Goal: Find specific page/section: Find specific page/section

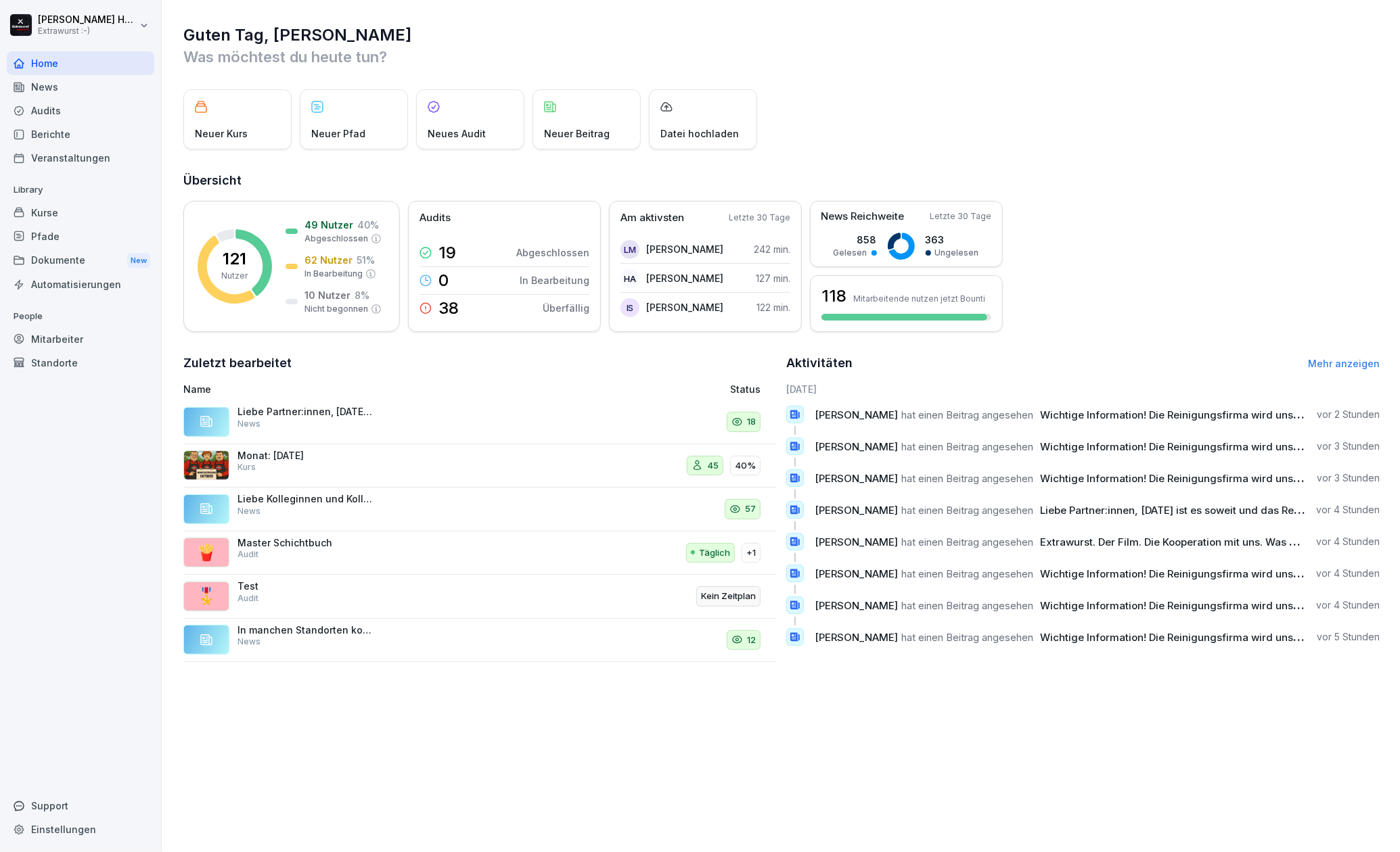
click at [61, 333] on div "Mitarbeiter" at bounding box center [80, 339] width 148 height 24
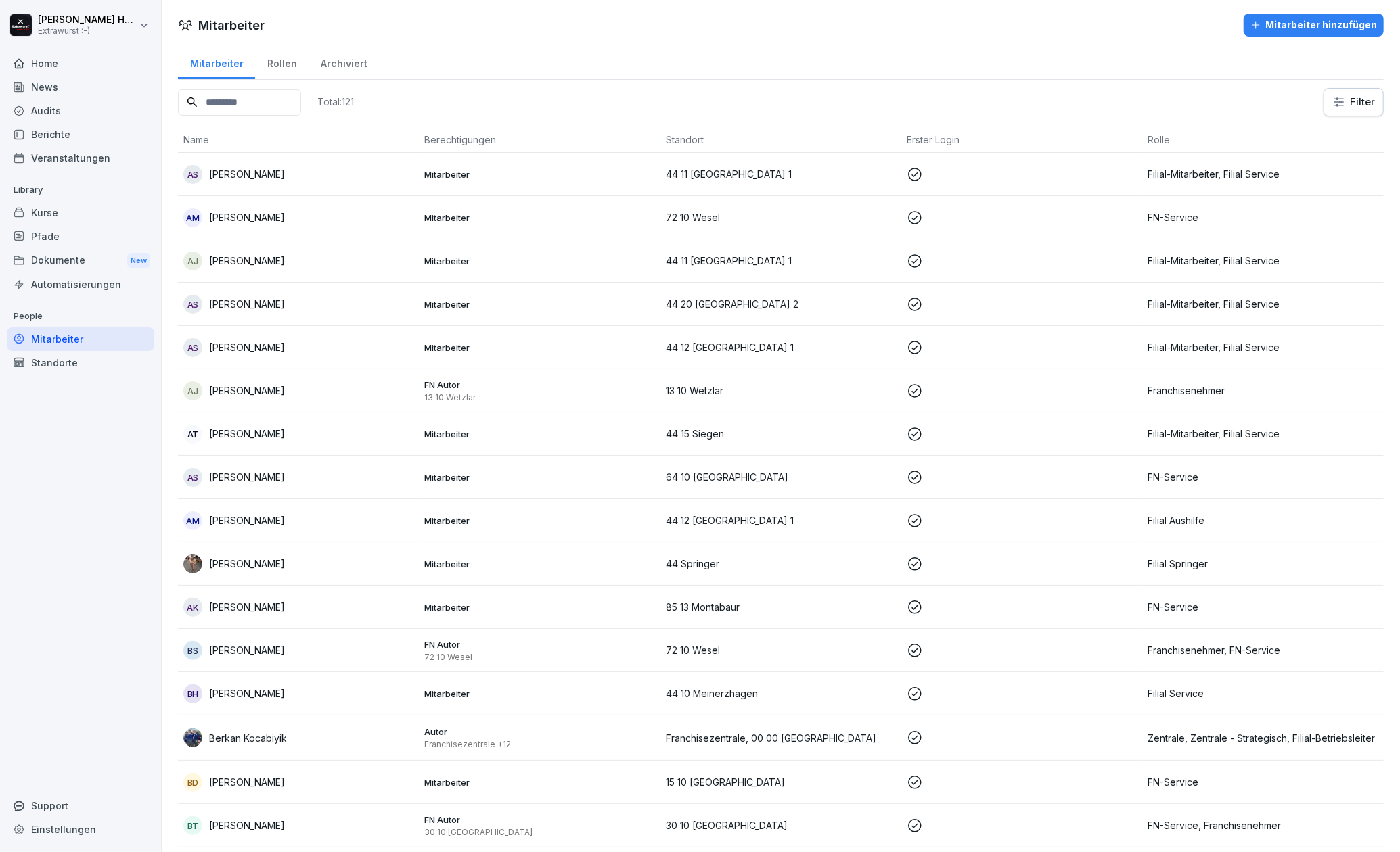
click at [247, 102] on input at bounding box center [239, 103] width 123 height 27
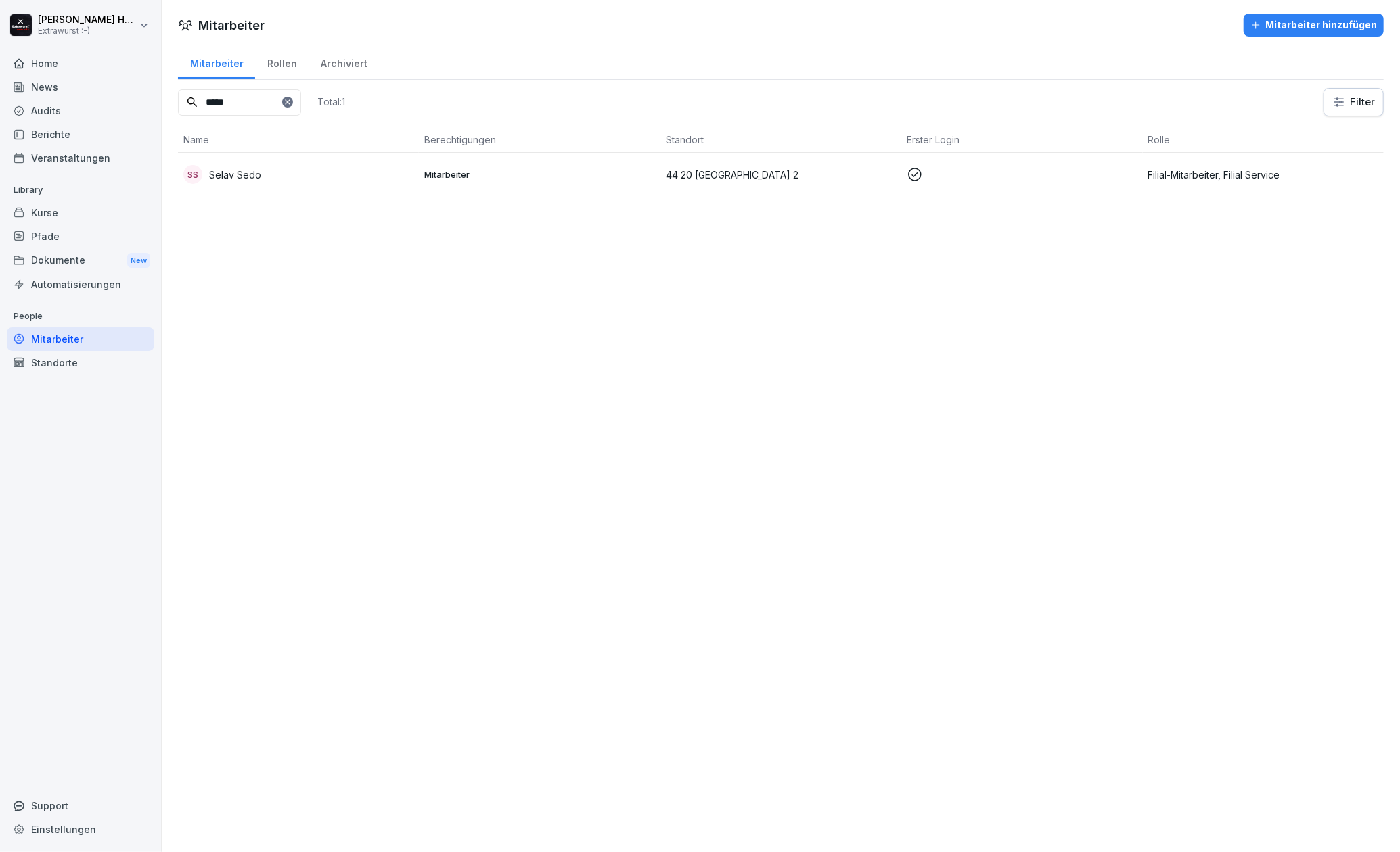
type input "*****"
click at [245, 172] on p "Selav Sedo" at bounding box center [235, 174] width 52 height 14
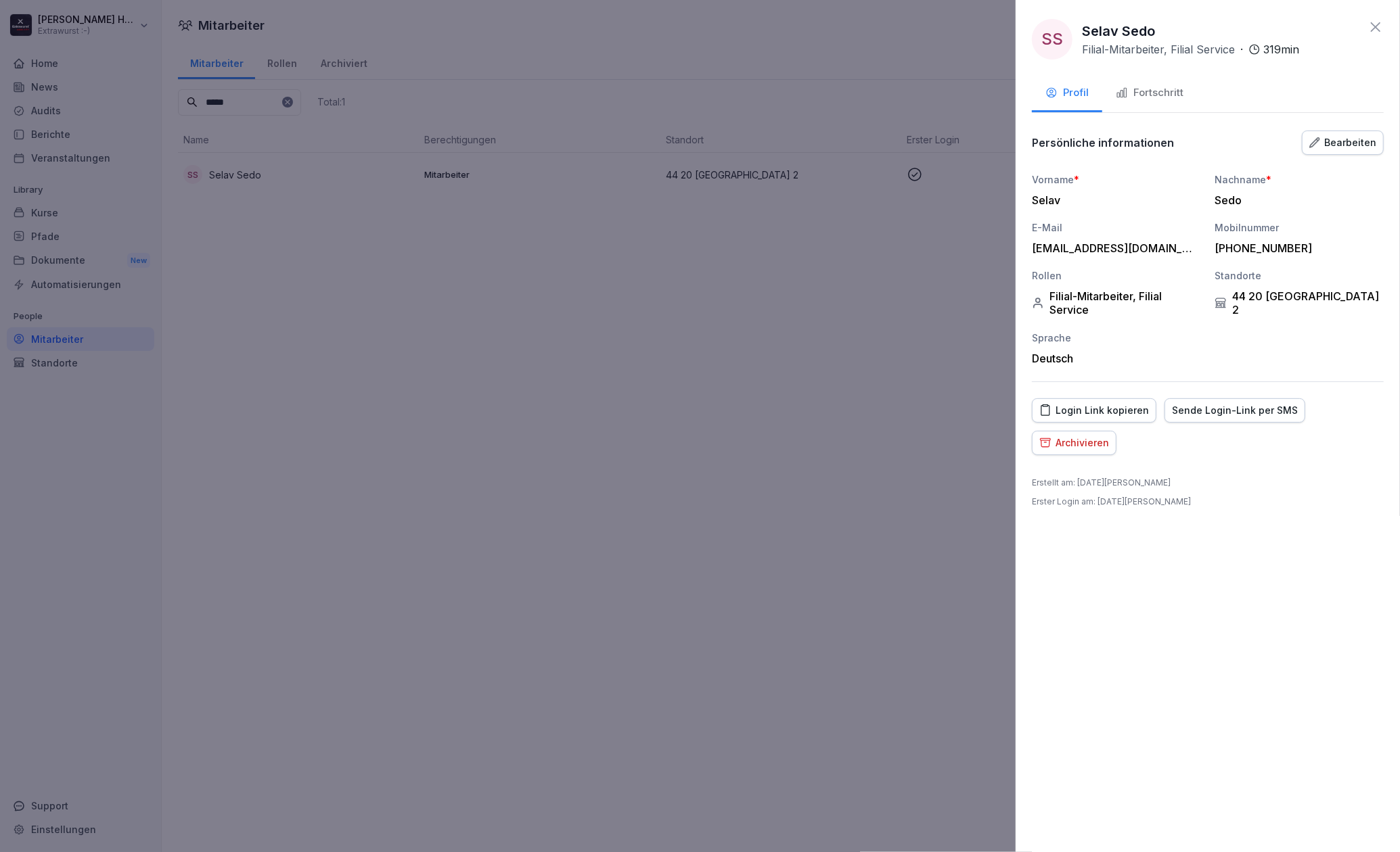
click at [1145, 95] on div "Fortschritt" at bounding box center [1150, 92] width 68 height 16
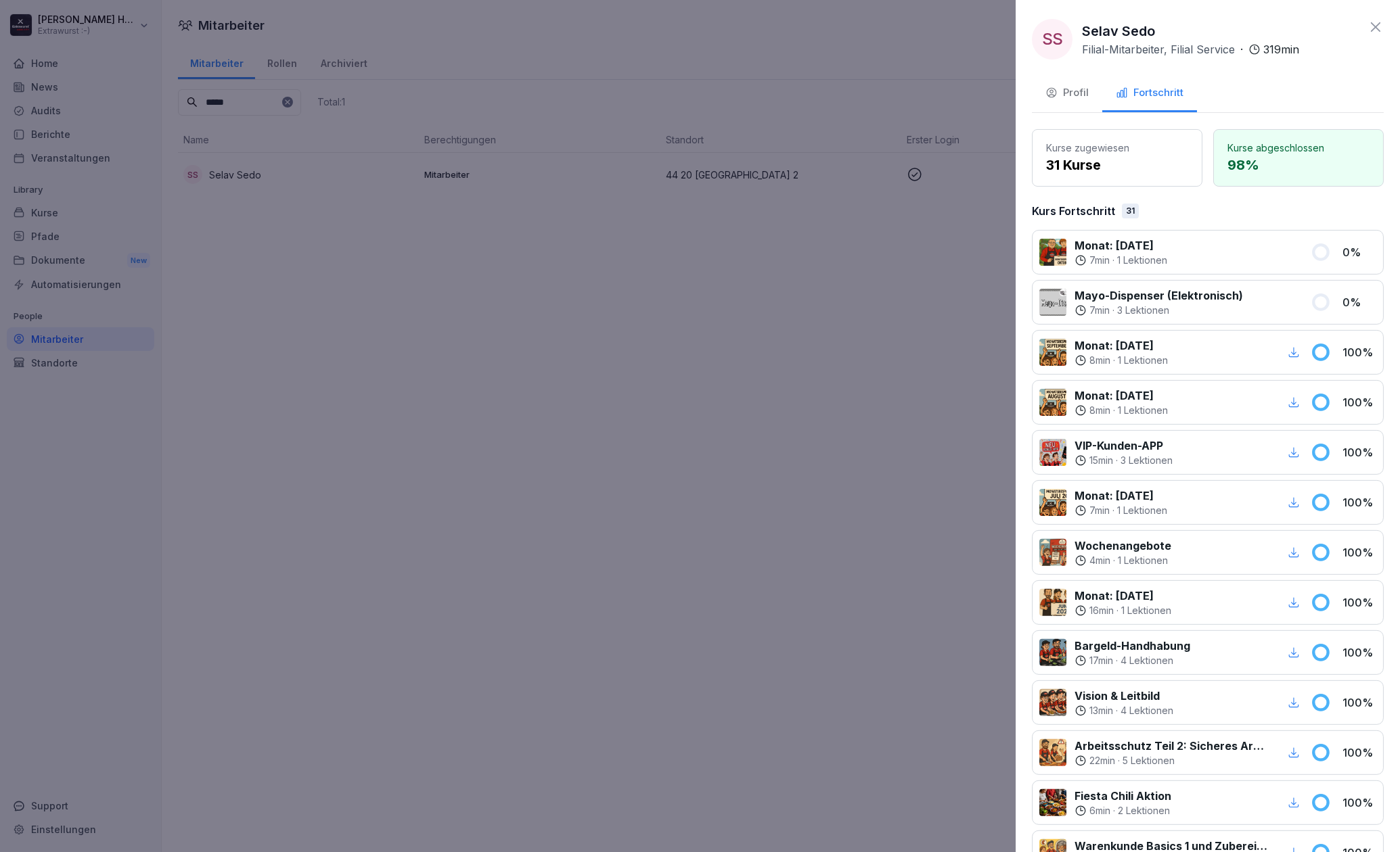
click at [1071, 92] on div "Profil" at bounding box center [1067, 92] width 44 height 16
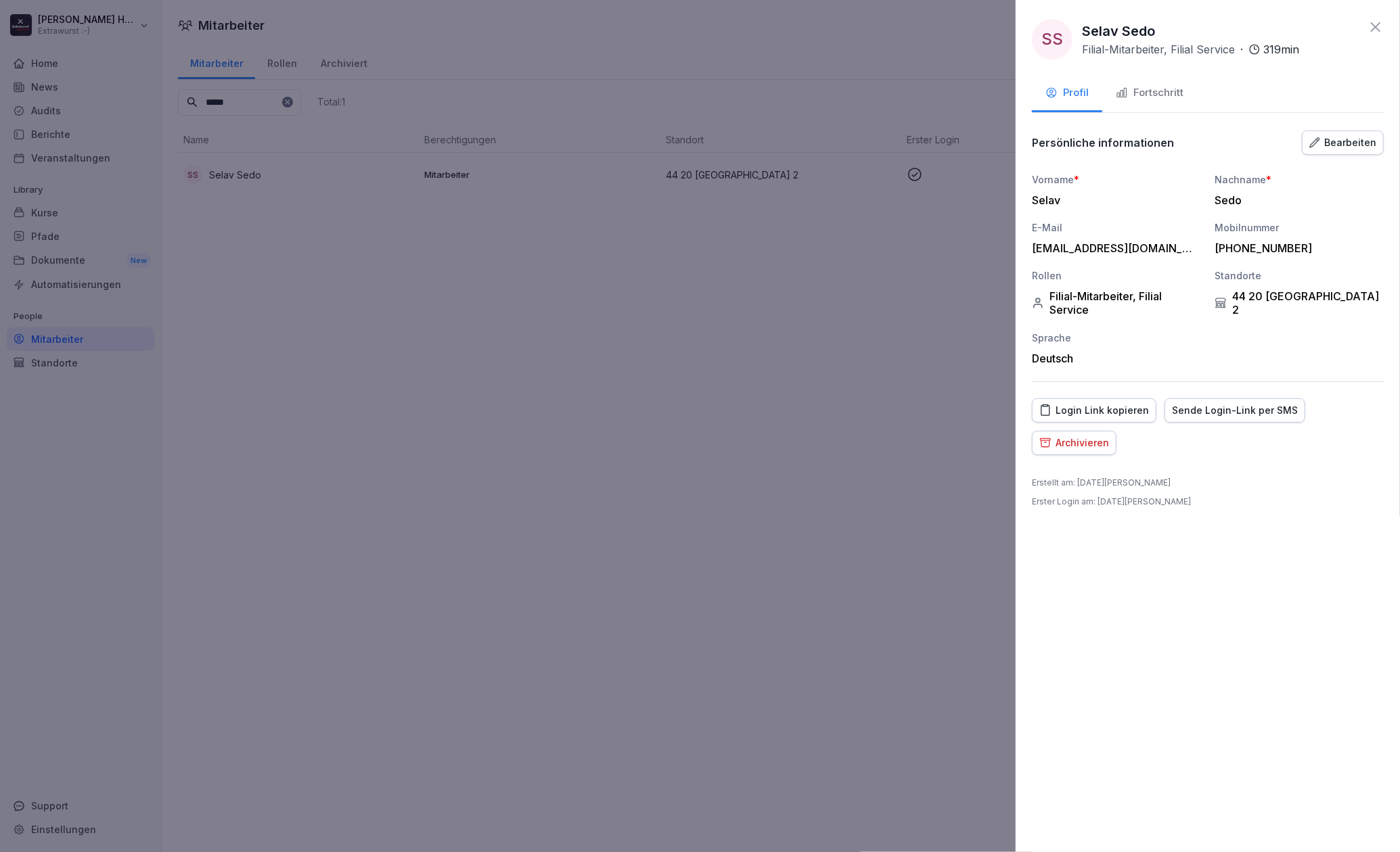
click at [1156, 104] on button "Fortschritt" at bounding box center [1150, 94] width 95 height 36
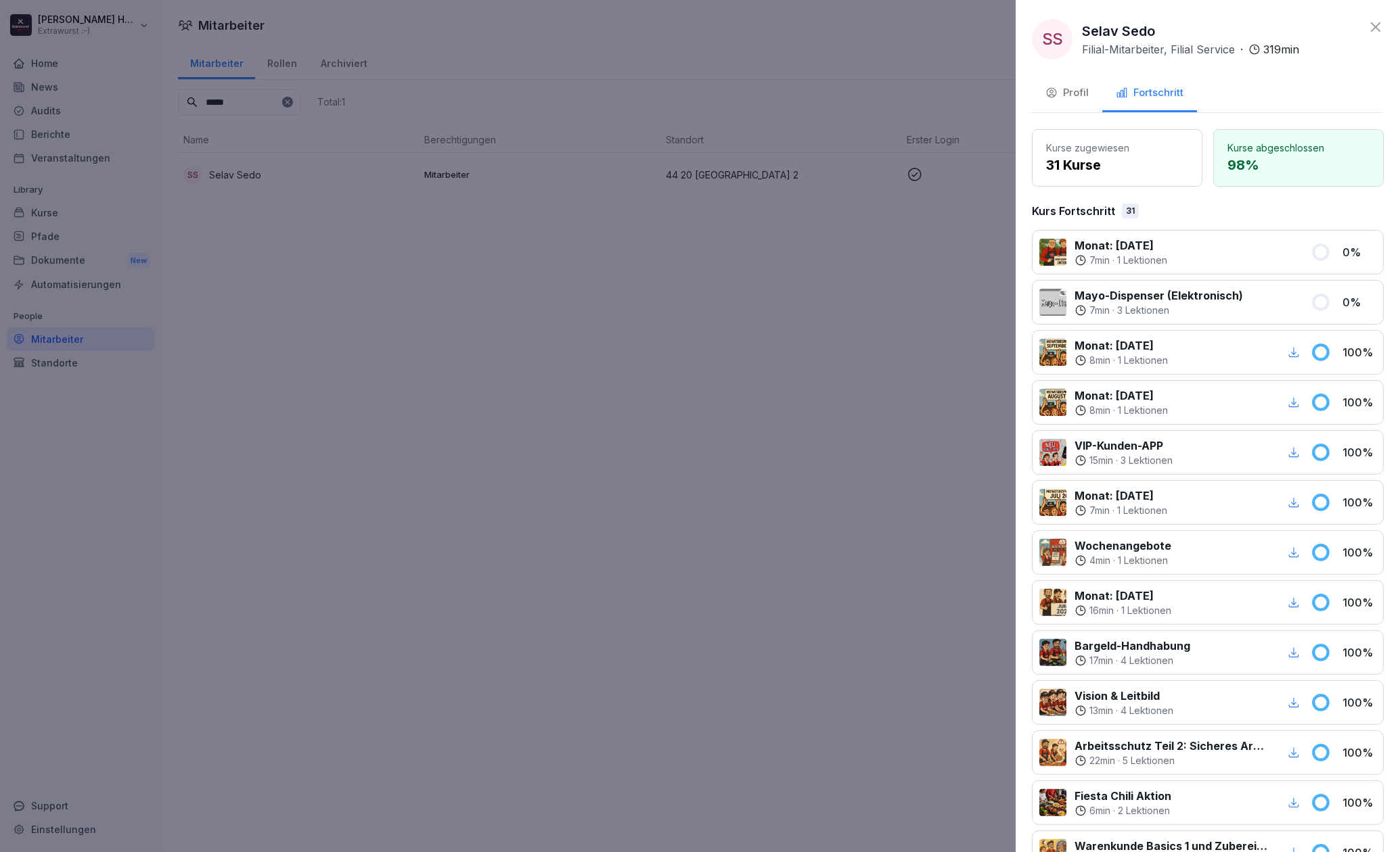
click at [1082, 95] on div "Profil" at bounding box center [1067, 92] width 44 height 16
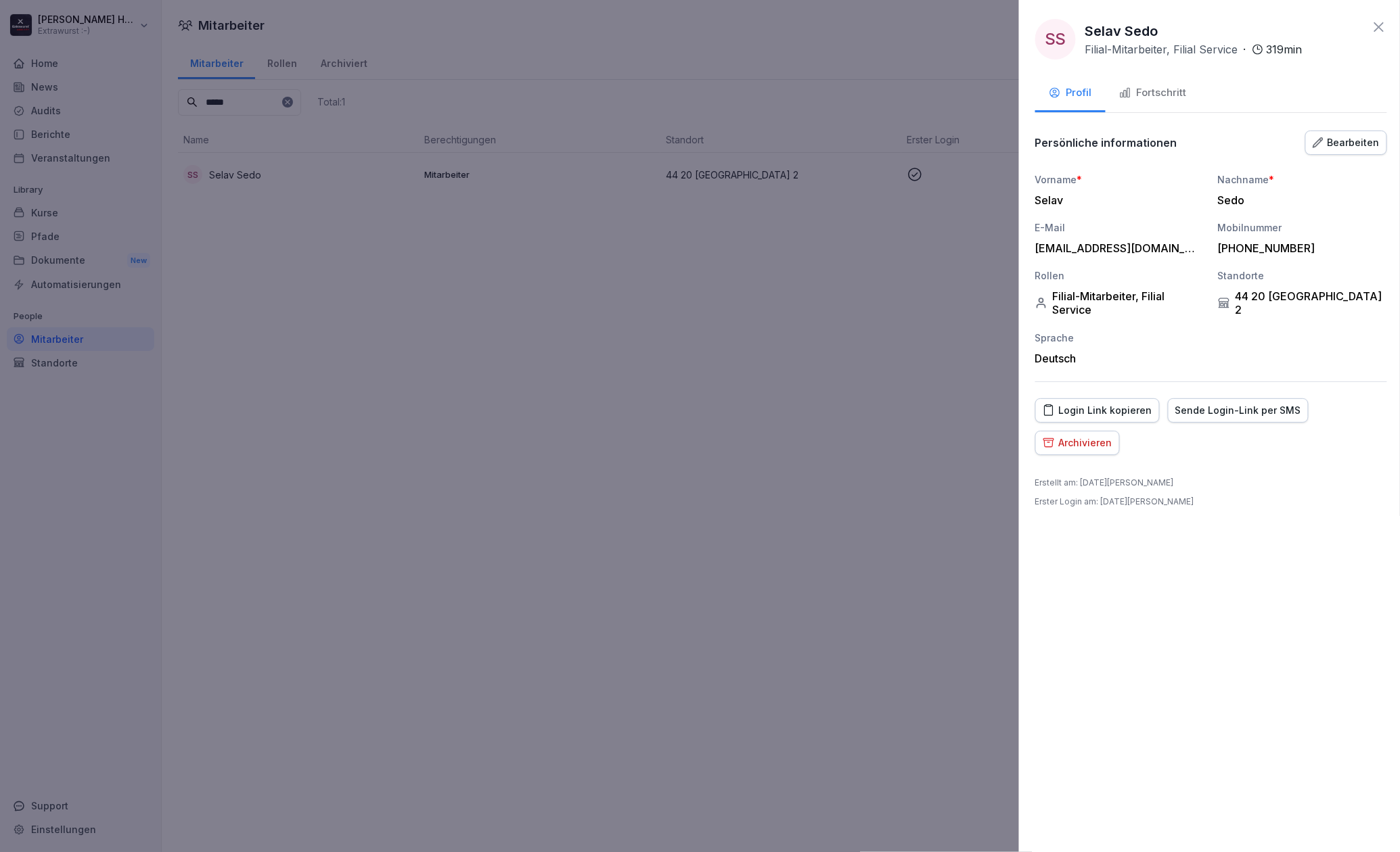
click at [302, 100] on div at bounding box center [700, 426] width 1400 height 852
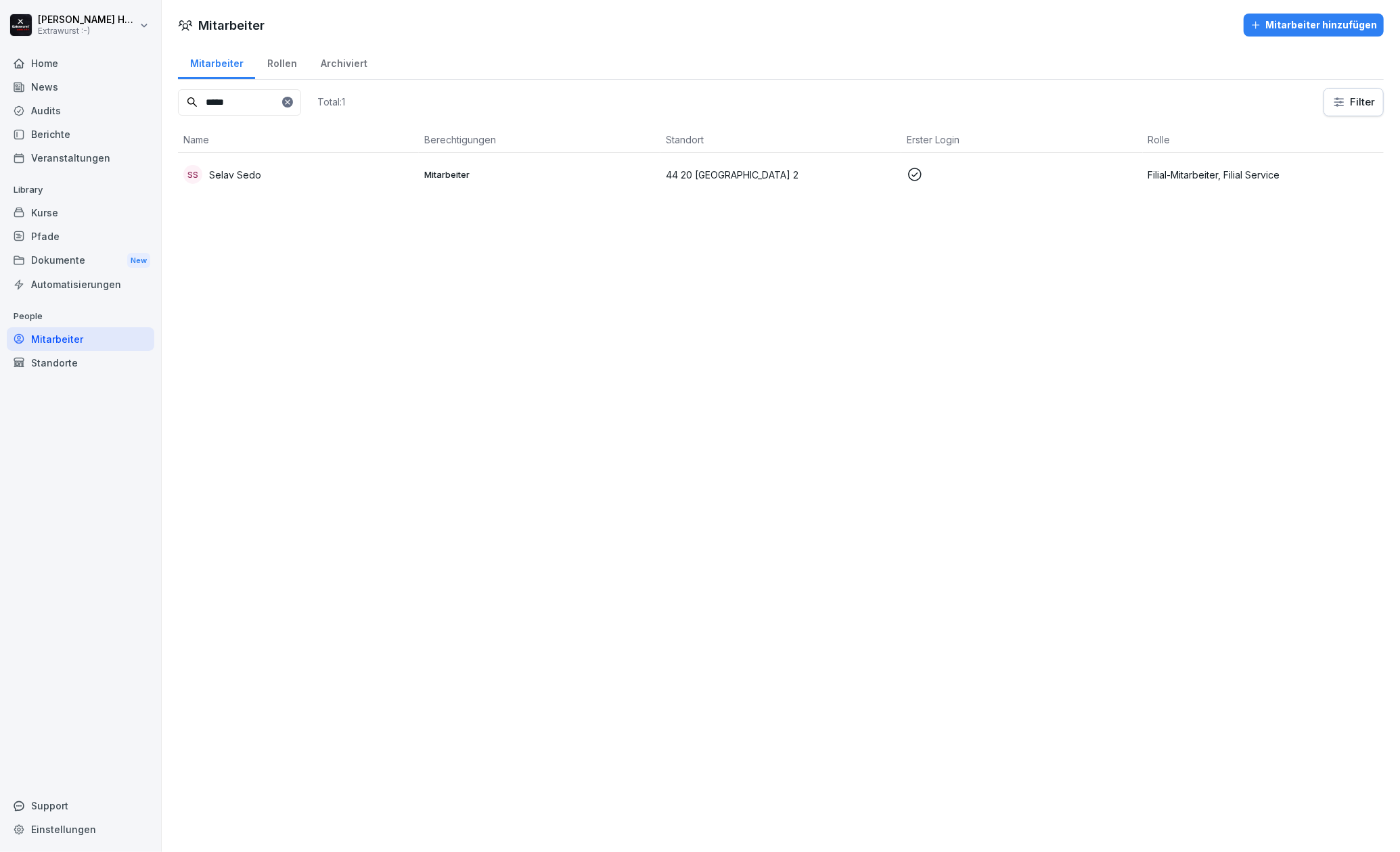
click at [292, 100] on icon at bounding box center [287, 102] width 8 height 8
click at [260, 106] on input at bounding box center [239, 103] width 123 height 27
type input "****"
click at [256, 212] on p "[PERSON_NAME]" at bounding box center [247, 218] width 76 height 14
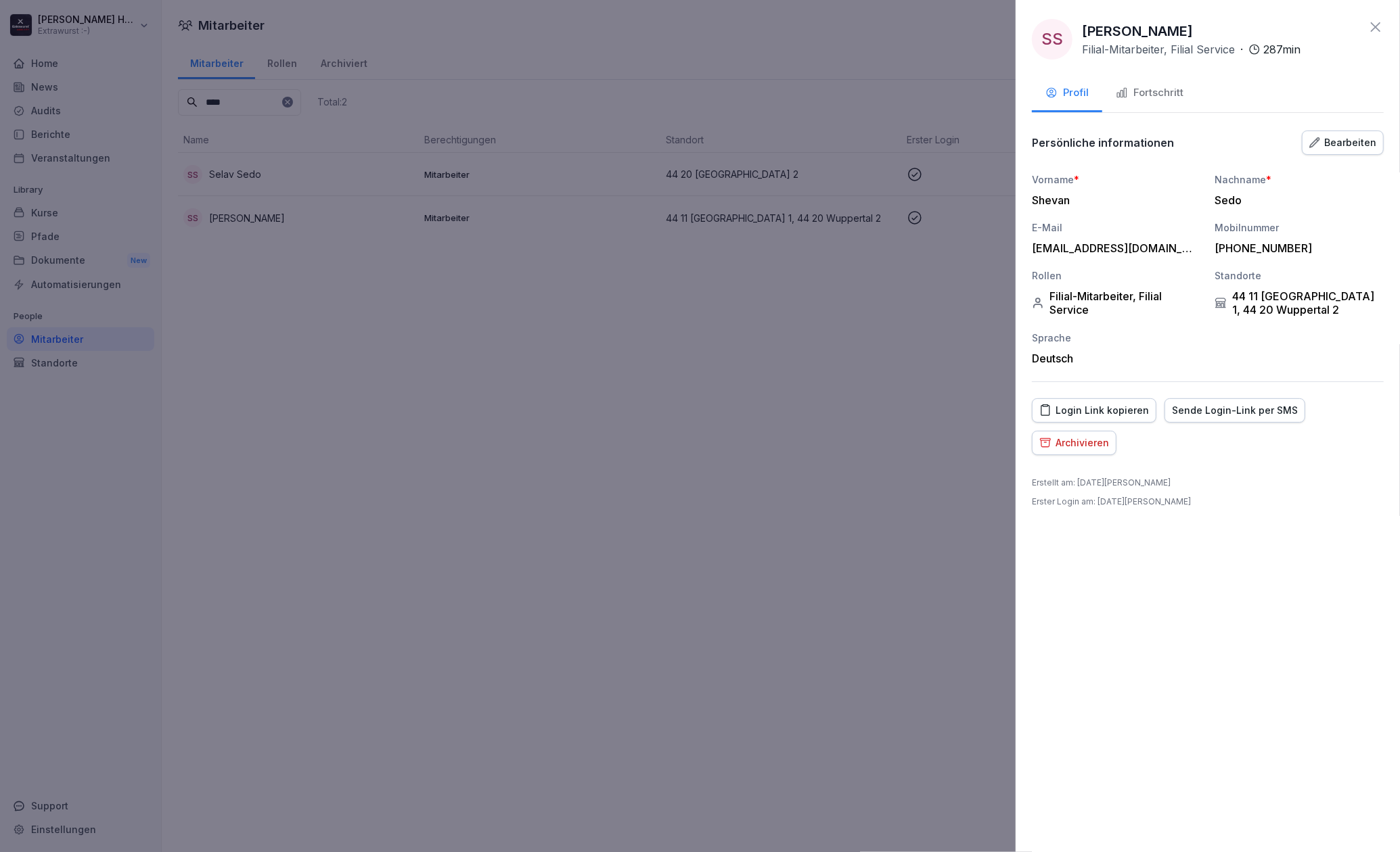
click at [1153, 96] on div "Fortschritt" at bounding box center [1150, 92] width 68 height 16
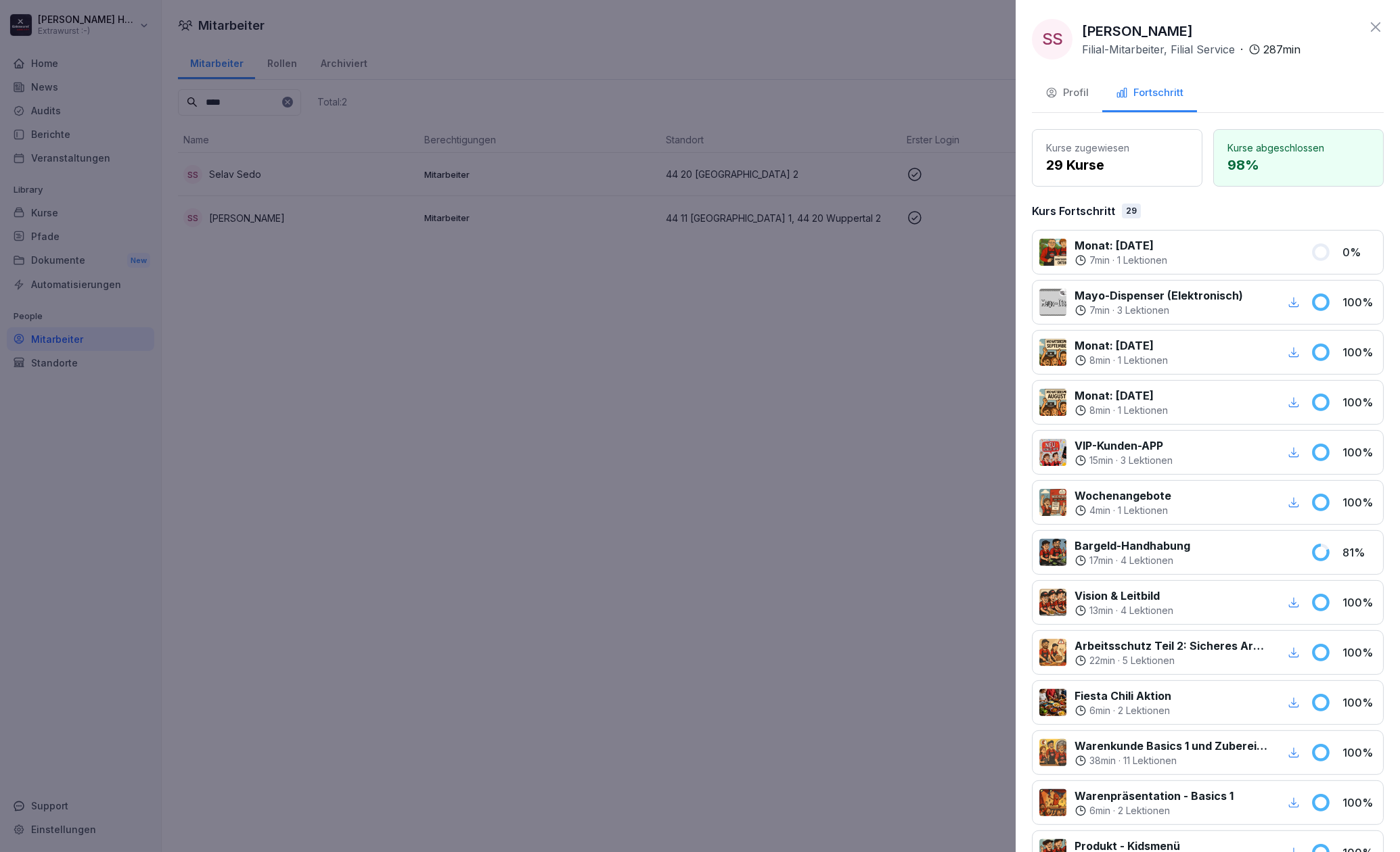
click at [1060, 95] on div "Profil" at bounding box center [1067, 92] width 44 height 16
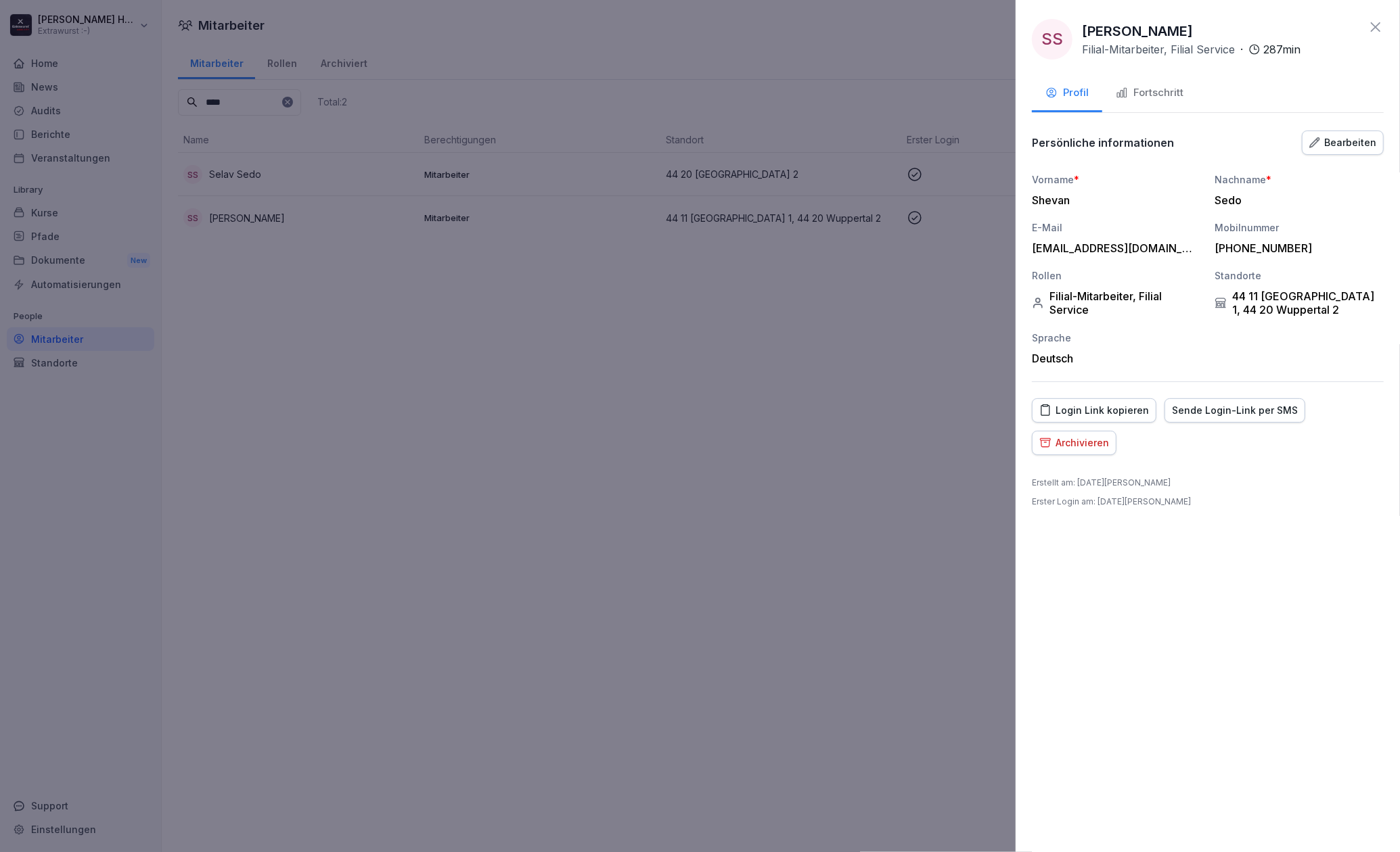
click at [697, 369] on div at bounding box center [700, 426] width 1400 height 852
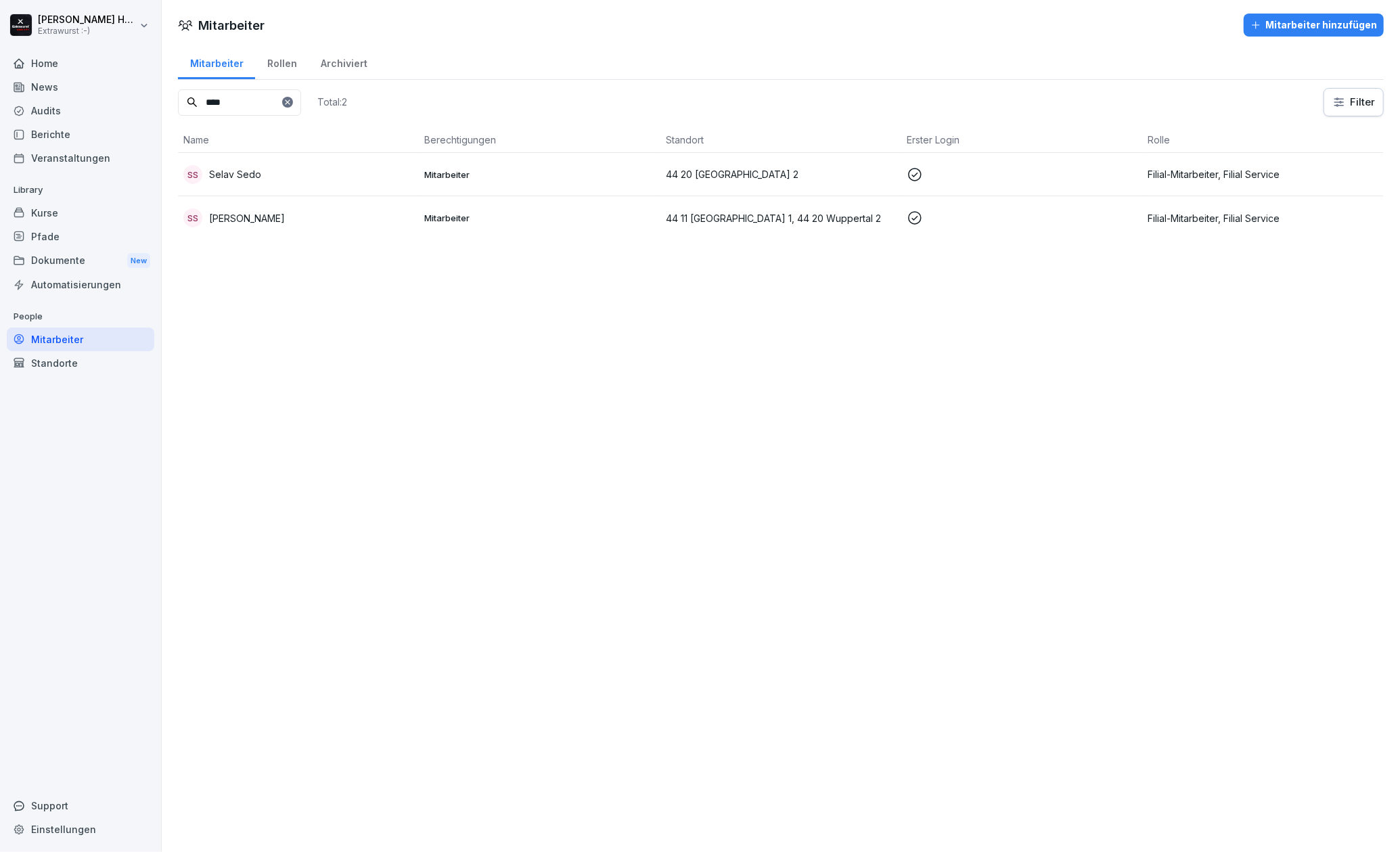
click at [38, 65] on div "Home" at bounding box center [80, 63] width 148 height 24
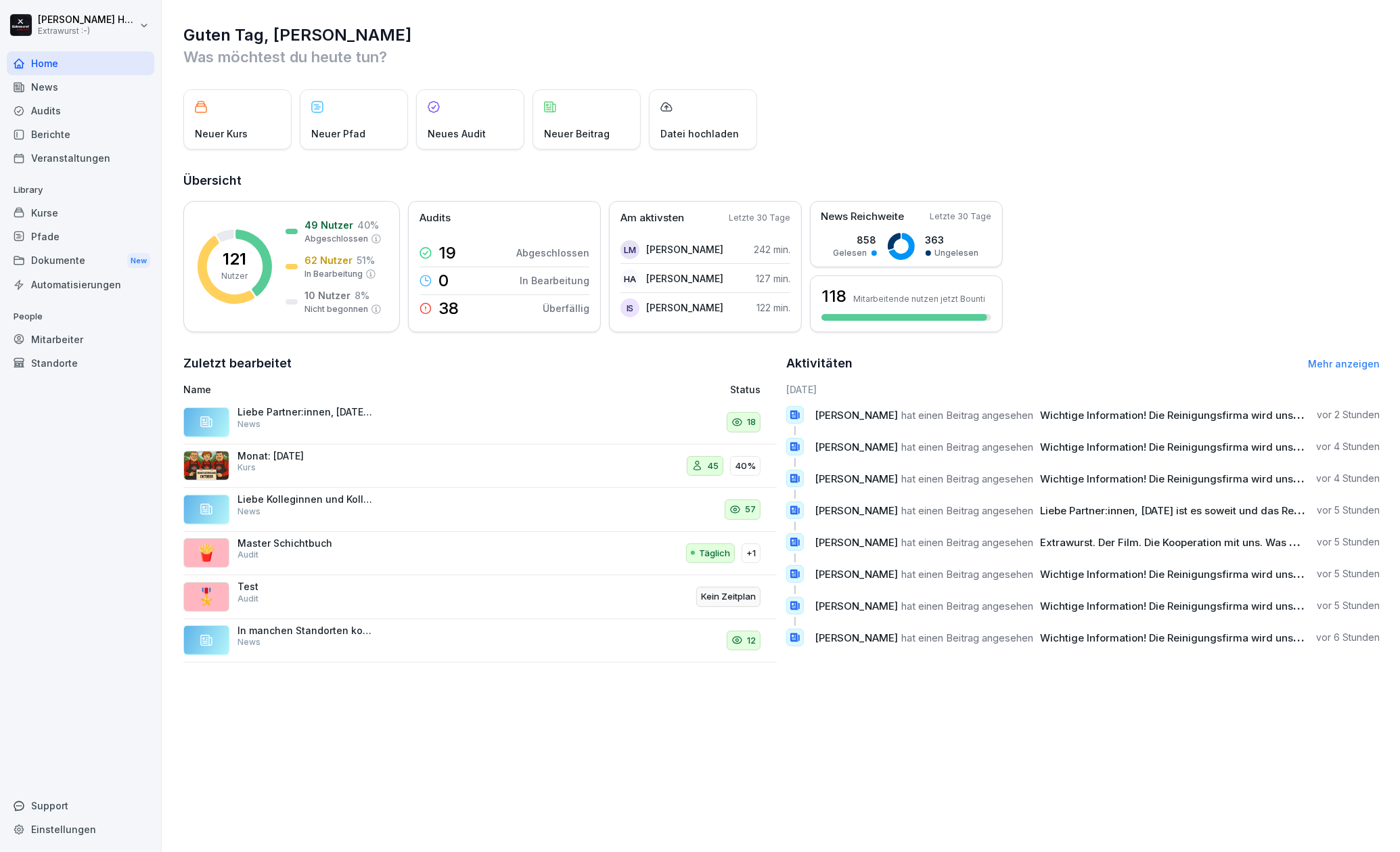
click at [1092, 411] on span "Wichtige Information! Die Reinigungsfirma wird unsere Standorte ab sofort nicht…" at bounding box center [1288, 414] width 497 height 13
click at [76, 79] on div "News" at bounding box center [80, 87] width 148 height 24
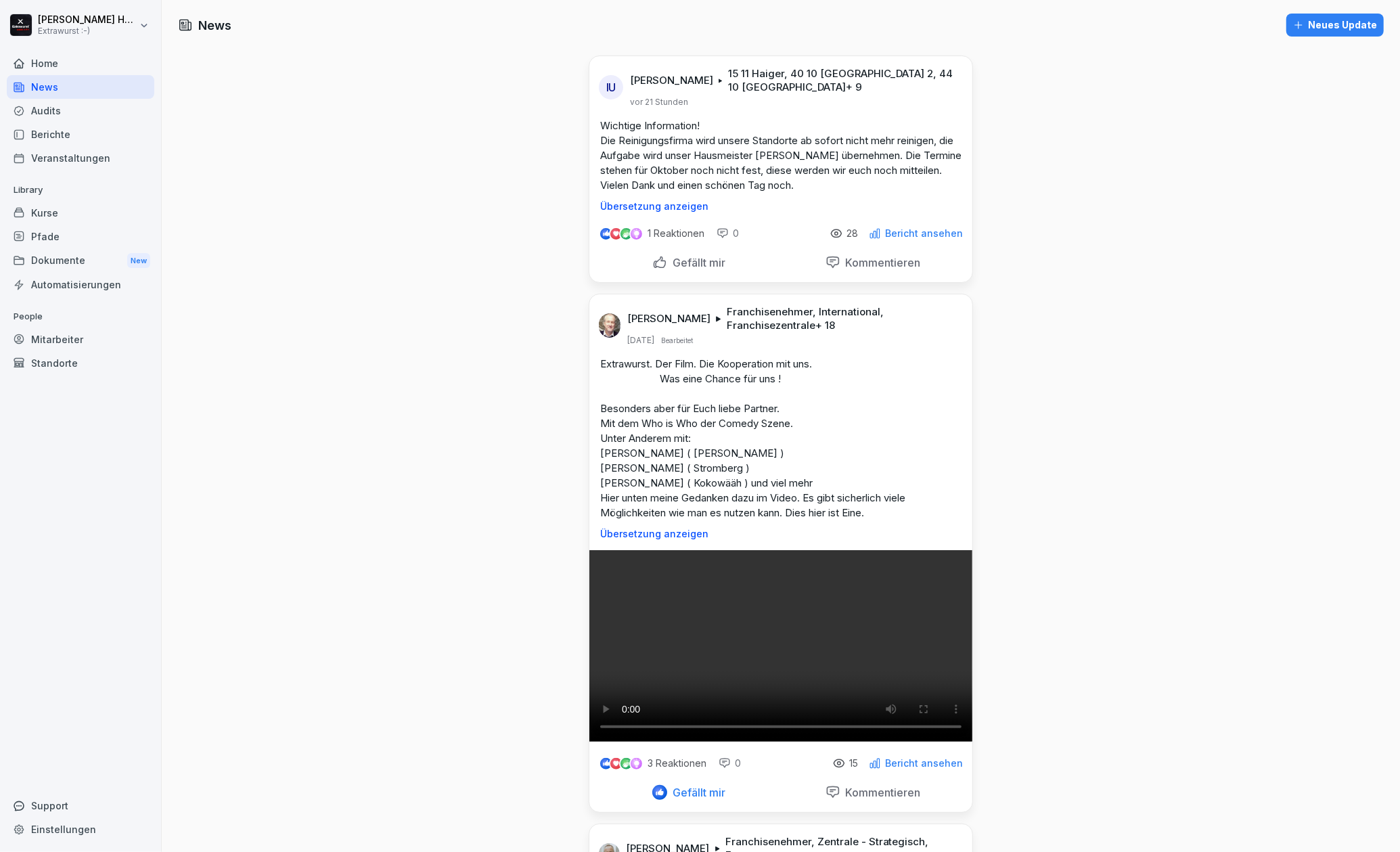
click at [54, 70] on div "Home" at bounding box center [80, 63] width 148 height 24
